Goal: Transaction & Acquisition: Obtain resource

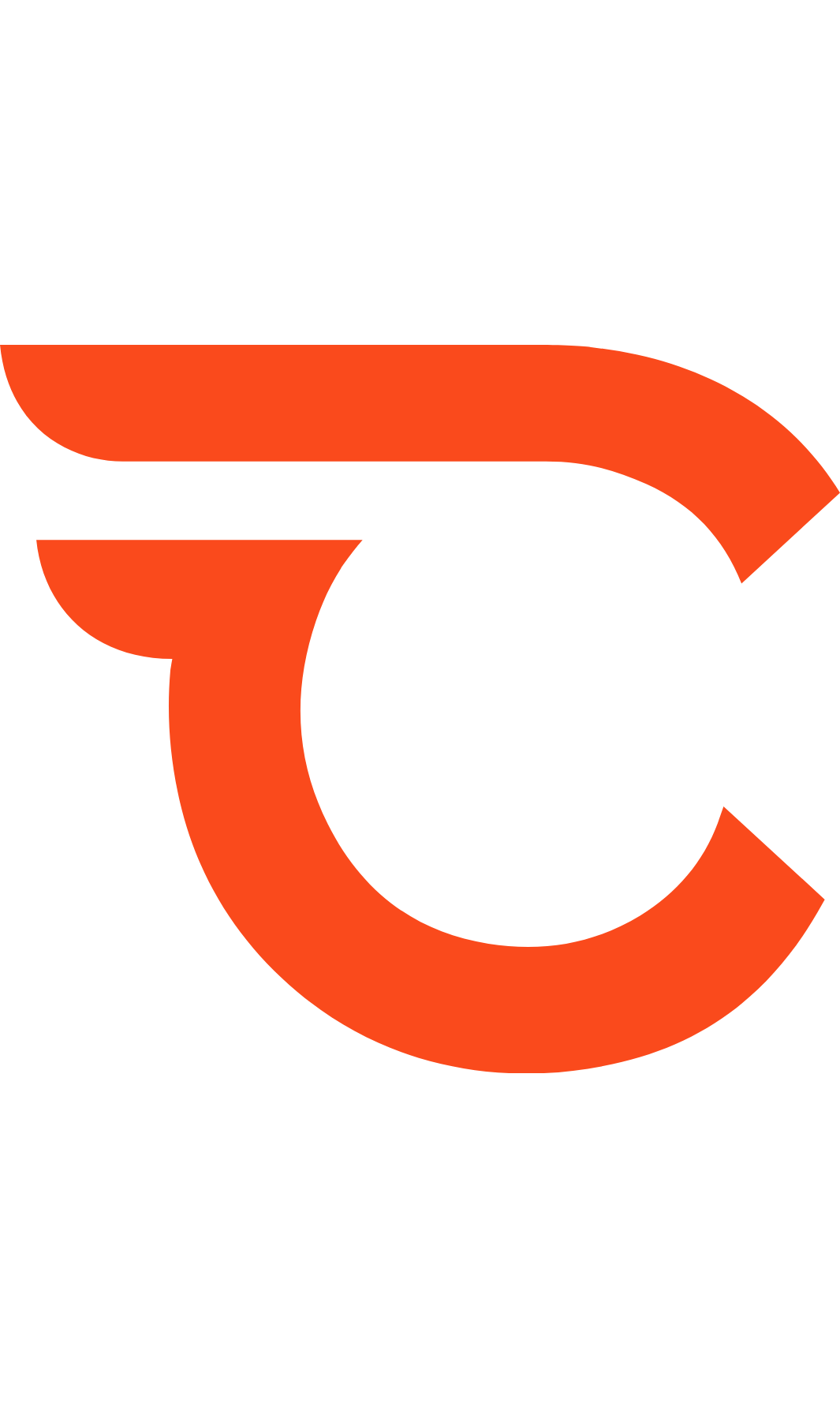
type input "*****"
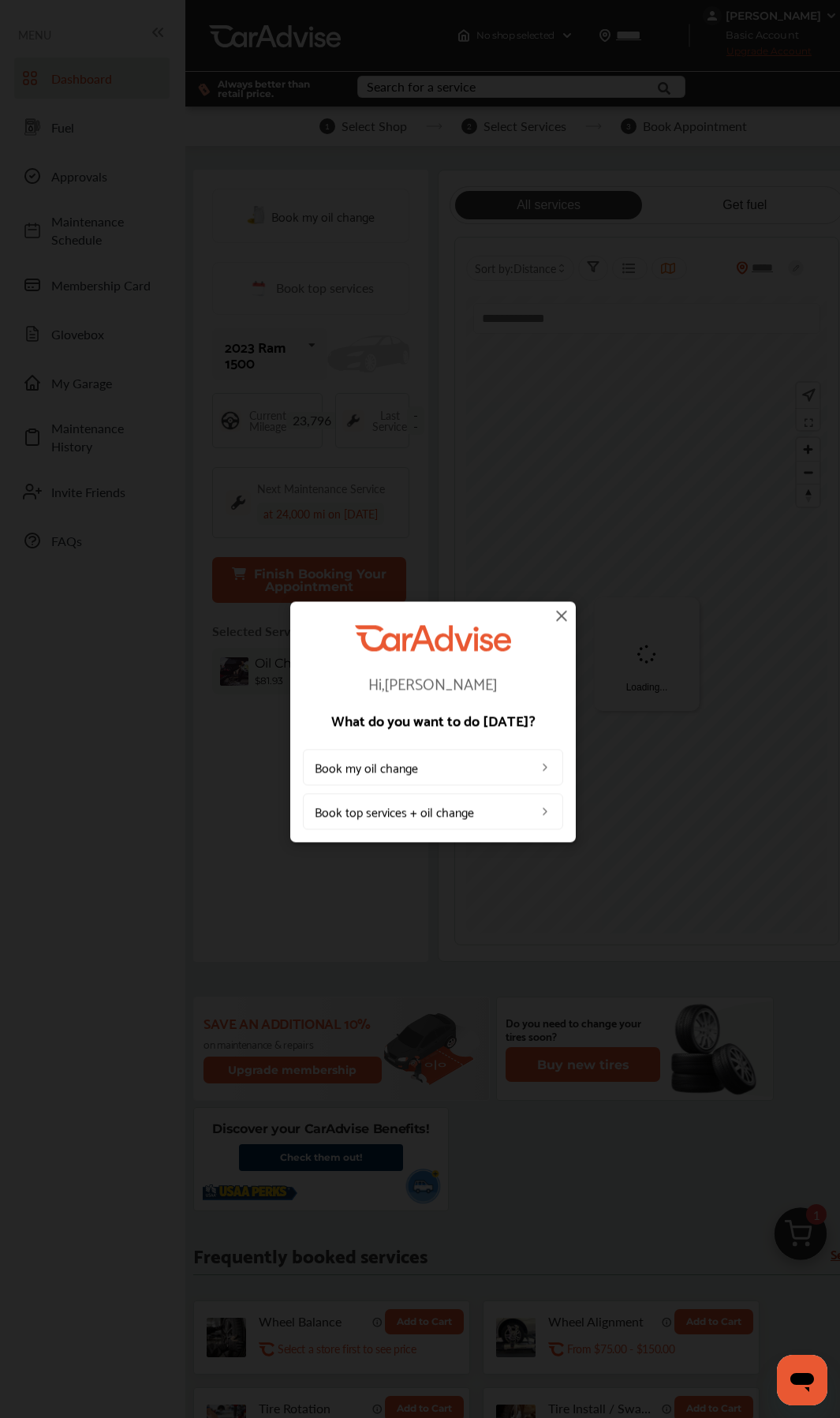
click at [564, 619] on img at bounding box center [562, 616] width 19 height 19
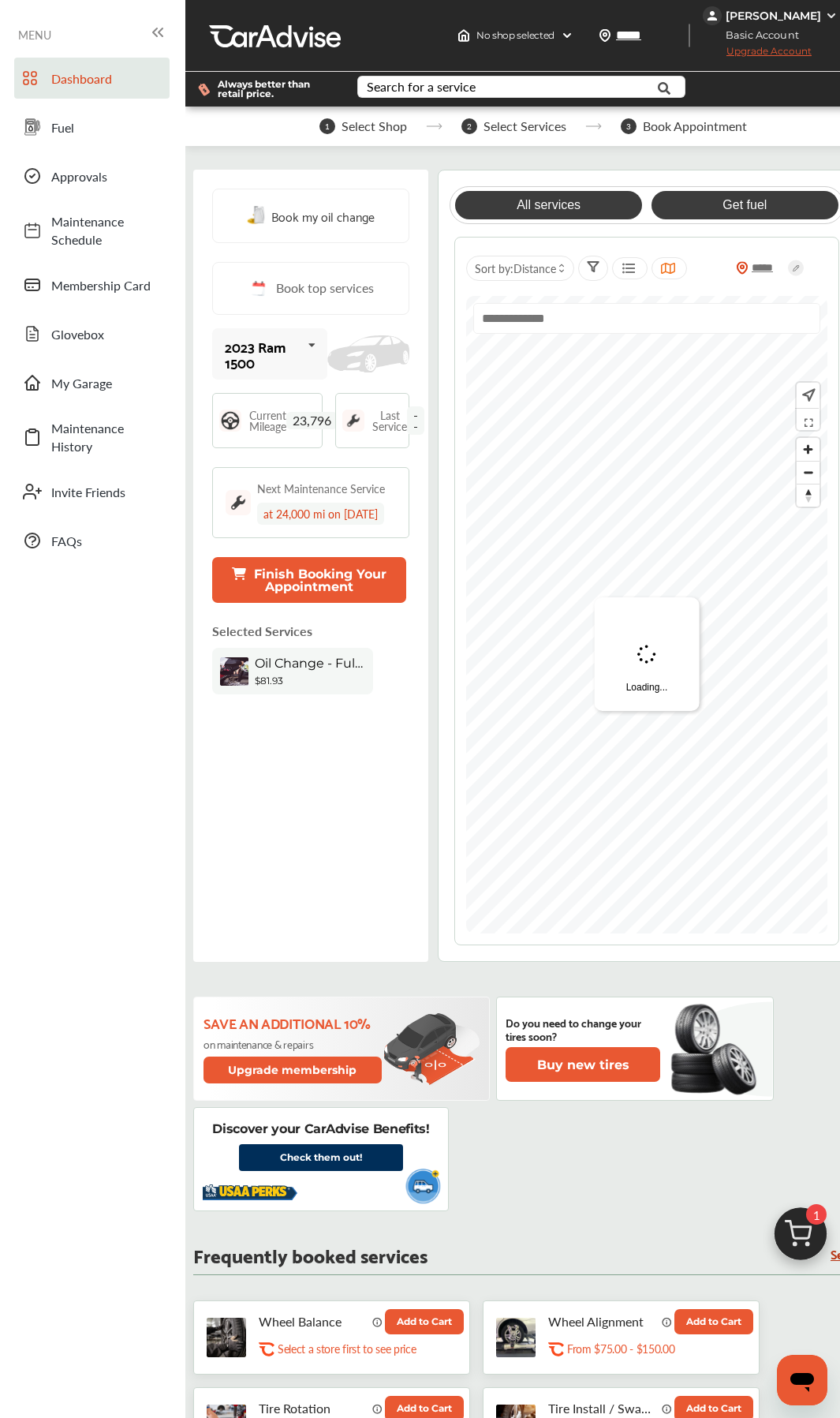
click at [728, 212] on link "Get fuel" at bounding box center [745, 204] width 187 height 28
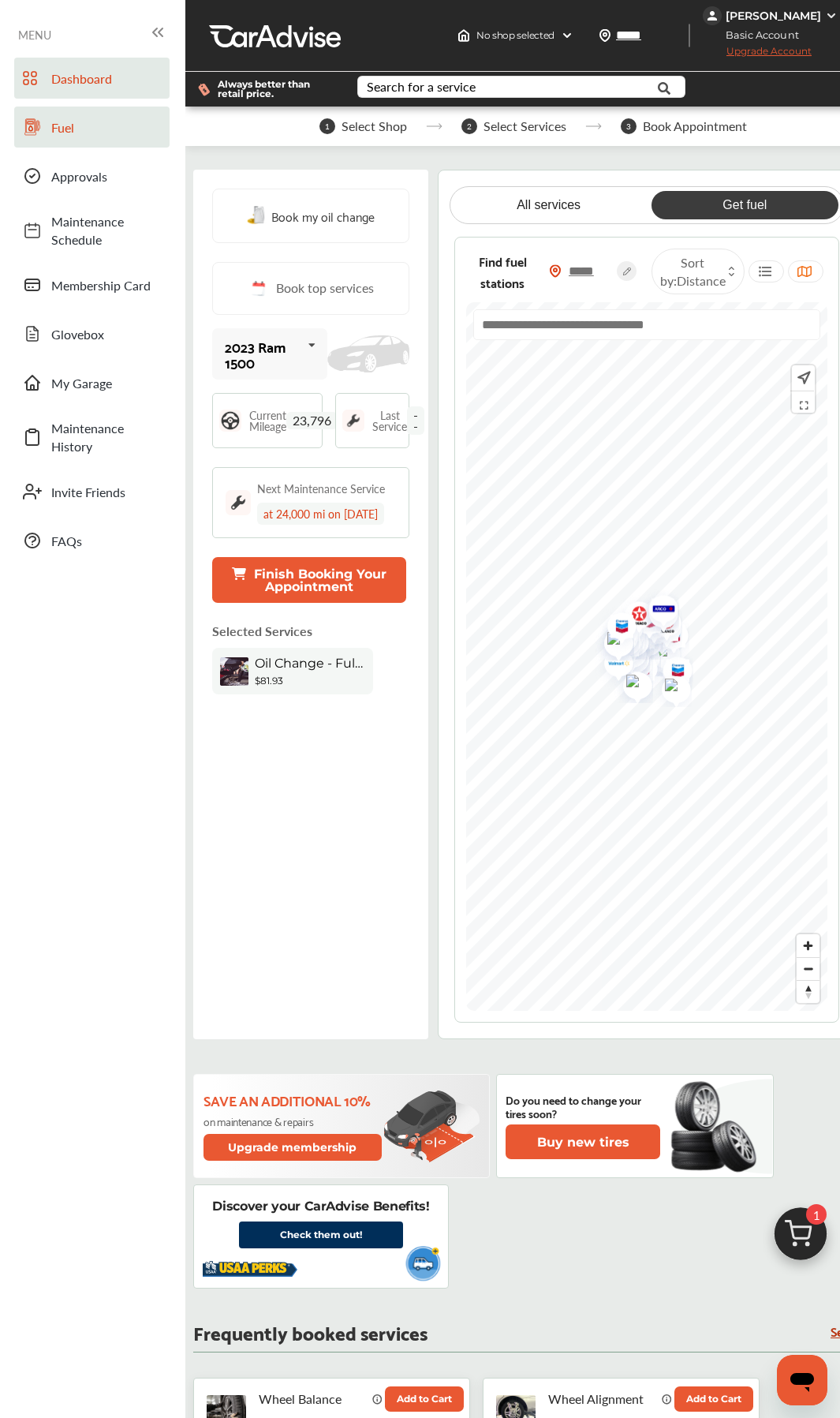
click at [91, 122] on span "Fuel" at bounding box center [106, 127] width 110 height 18
